Goal: Transaction & Acquisition: Purchase product/service

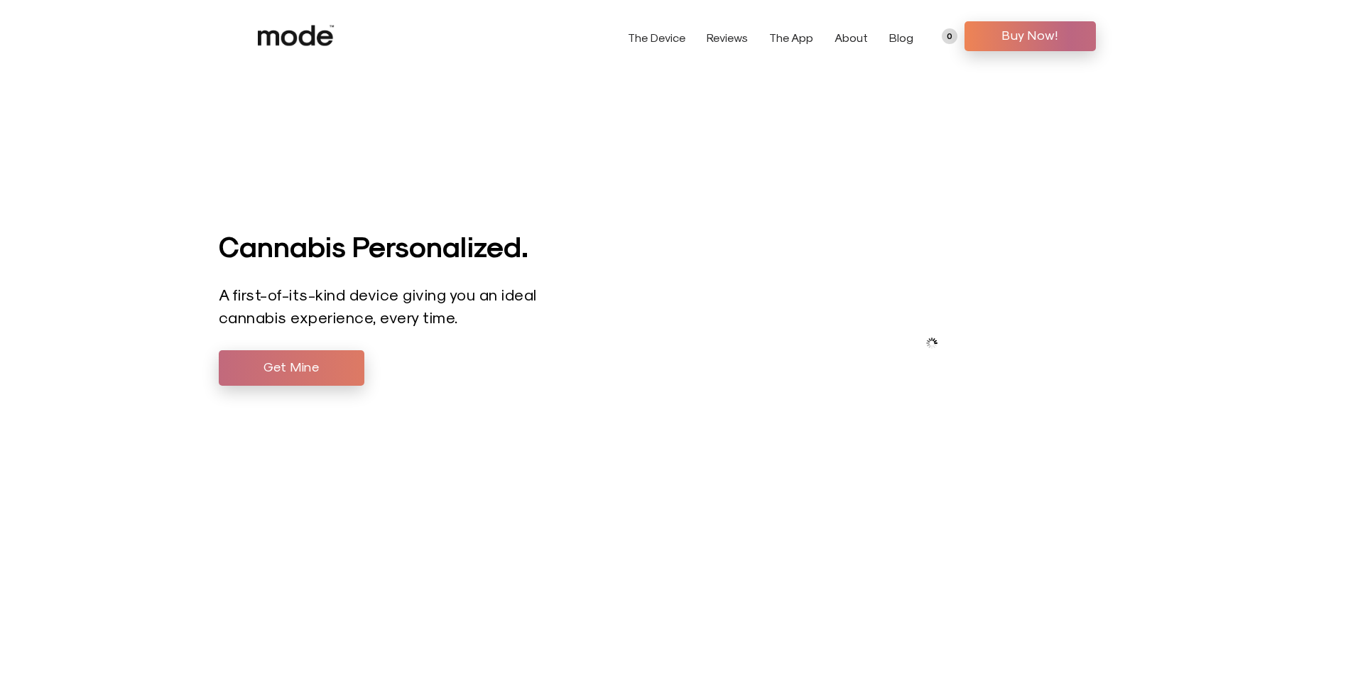
click at [324, 372] on span "Get Mine" at bounding box center [291, 366] width 124 height 21
